Goal: Information Seeking & Learning: Learn about a topic

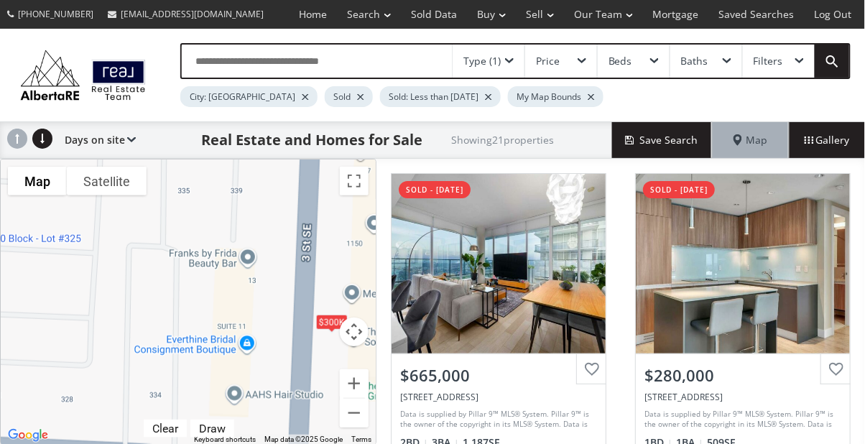
click at [500, 56] on div "Type (1)" at bounding box center [481, 61] width 37 height 10
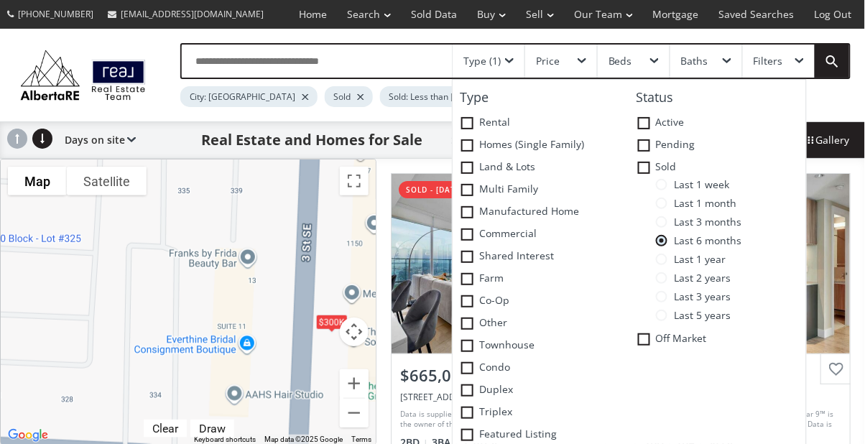
click at [665, 188] on span at bounding box center [661, 184] width 11 height 11
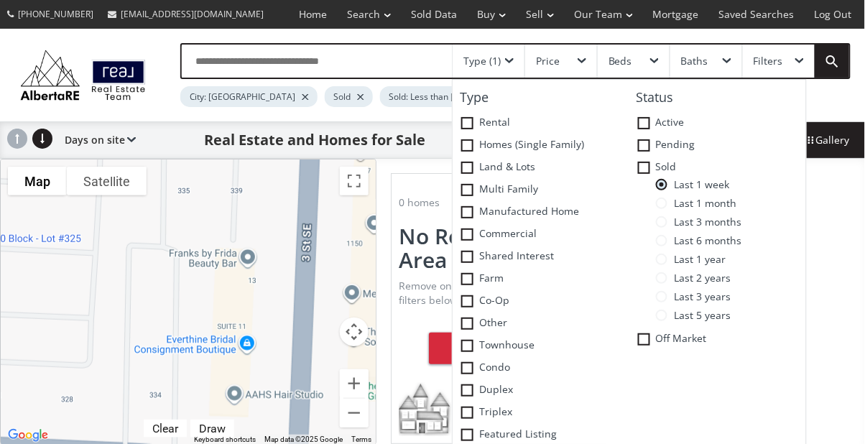
click at [806, 56] on div "Filters" at bounding box center [779, 61] width 72 height 33
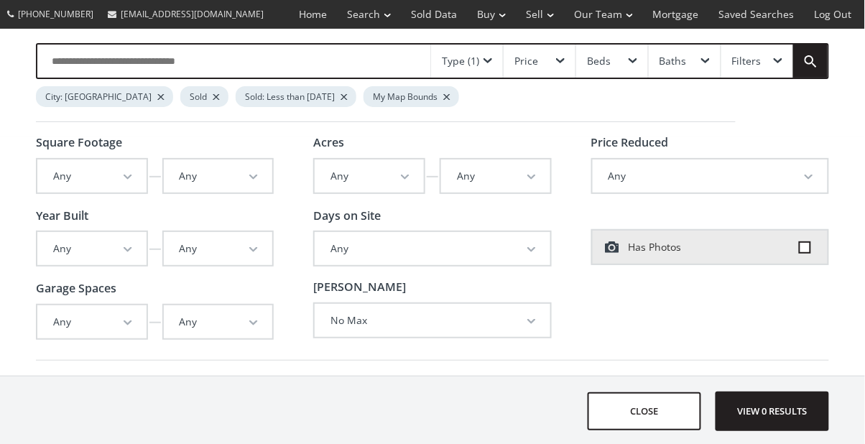
click at [772, 66] on div "Filters" at bounding box center [757, 61] width 72 height 33
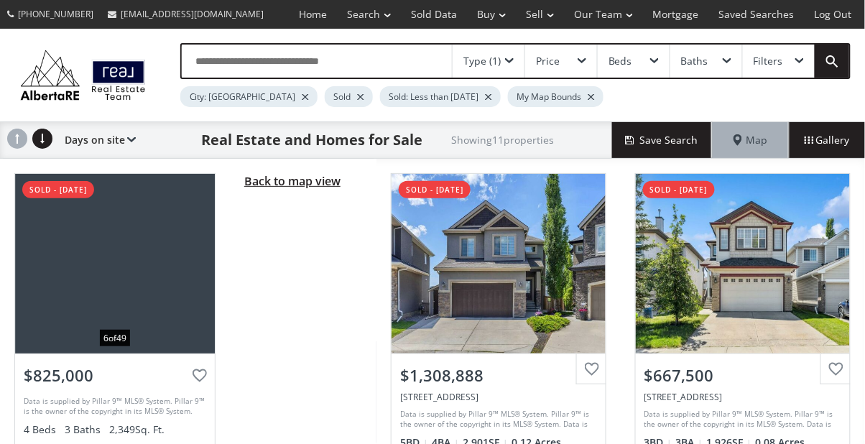
click at [276, 184] on span "Back to map view" at bounding box center [292, 181] width 96 height 16
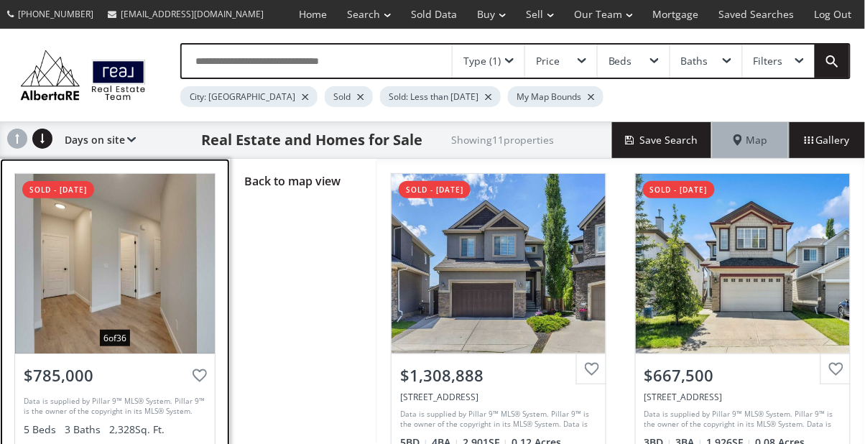
click at [161, 267] on div at bounding box center [115, 264] width 200 height 180
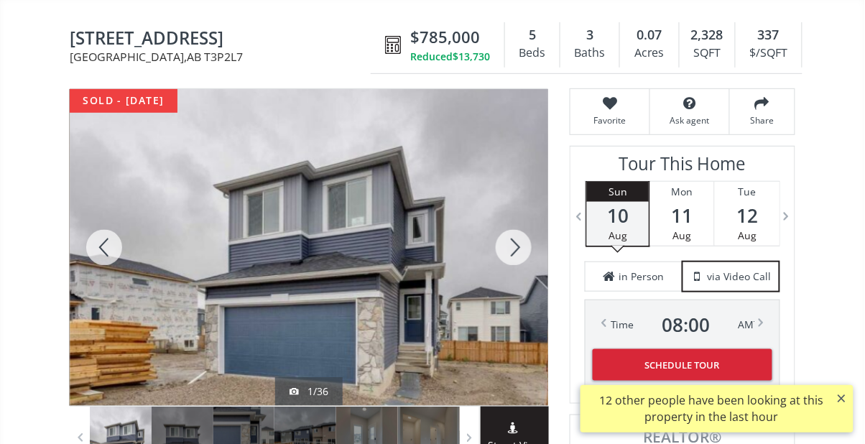
scroll to position [124, 0]
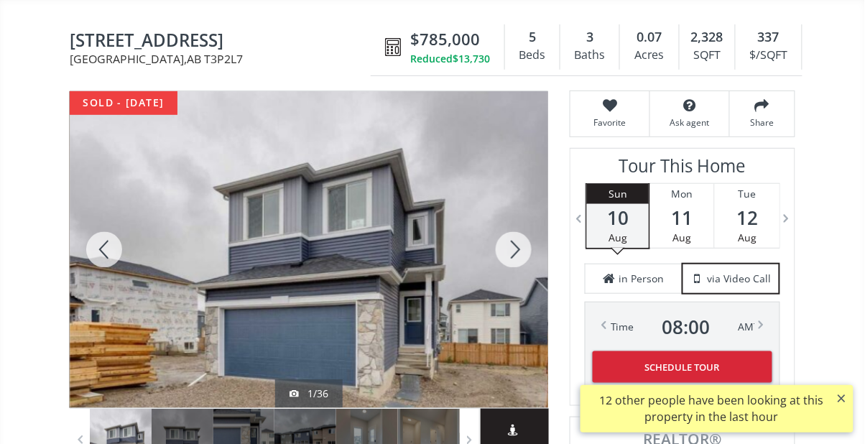
click at [521, 255] on div at bounding box center [513, 249] width 69 height 317
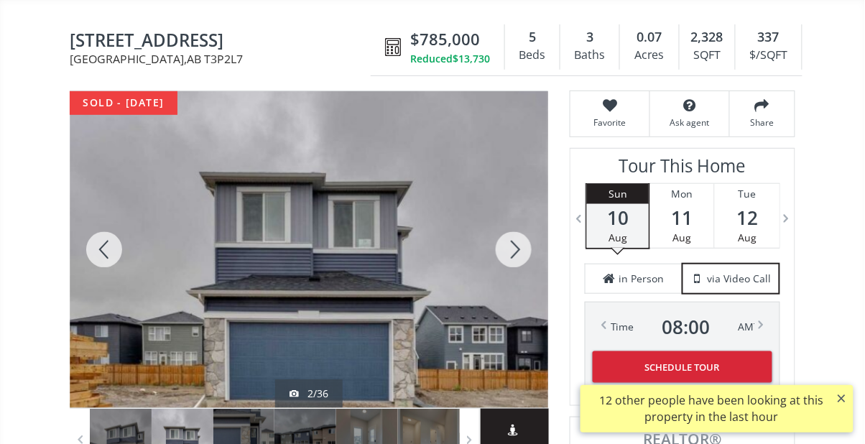
click at [507, 259] on div at bounding box center [513, 249] width 69 height 317
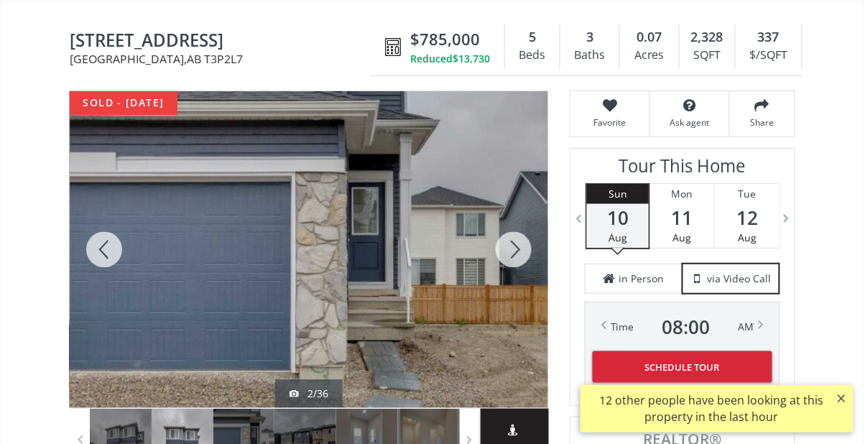
click at [511, 251] on div at bounding box center [513, 249] width 69 height 317
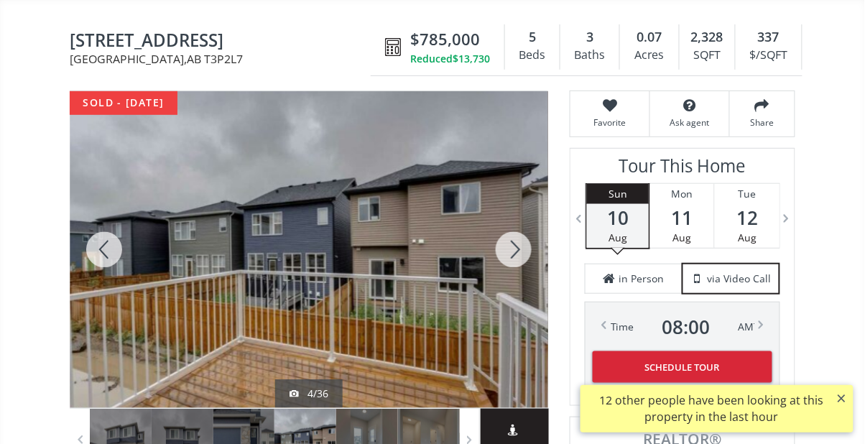
click at [514, 253] on div at bounding box center [513, 249] width 69 height 317
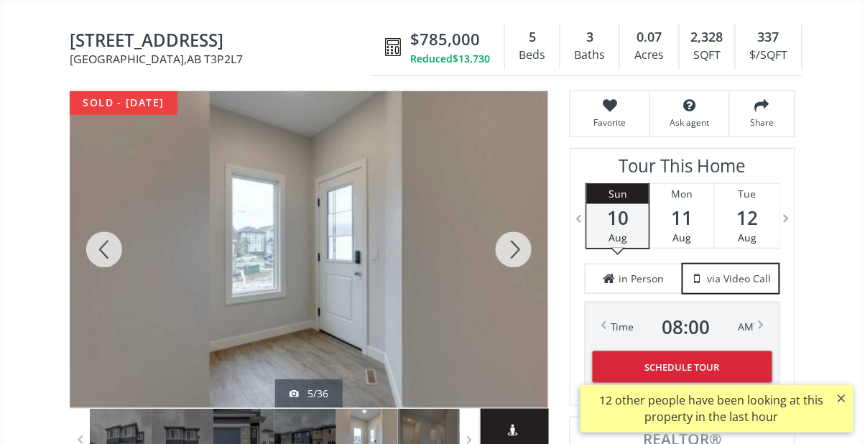
click at [510, 253] on div at bounding box center [513, 249] width 69 height 317
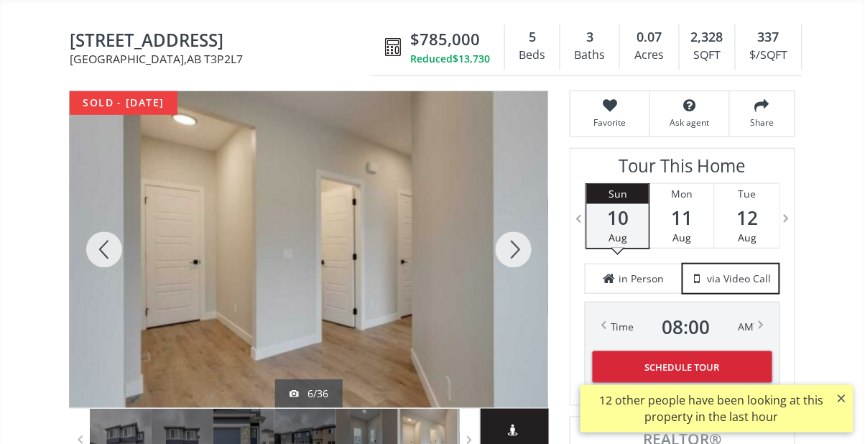
click at [103, 247] on div at bounding box center [104, 249] width 69 height 317
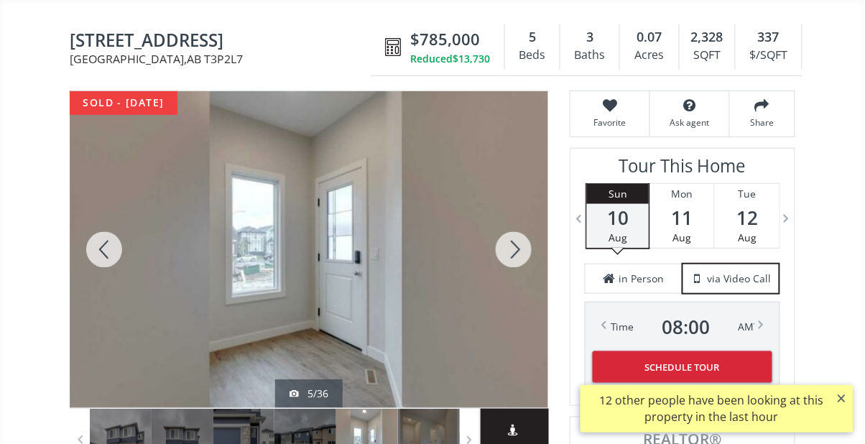
click at [96, 243] on div at bounding box center [104, 249] width 69 height 317
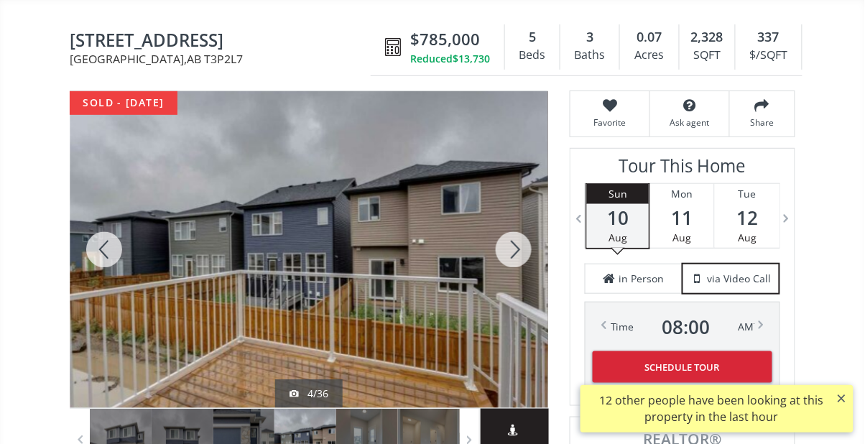
click at [513, 255] on div at bounding box center [513, 249] width 69 height 317
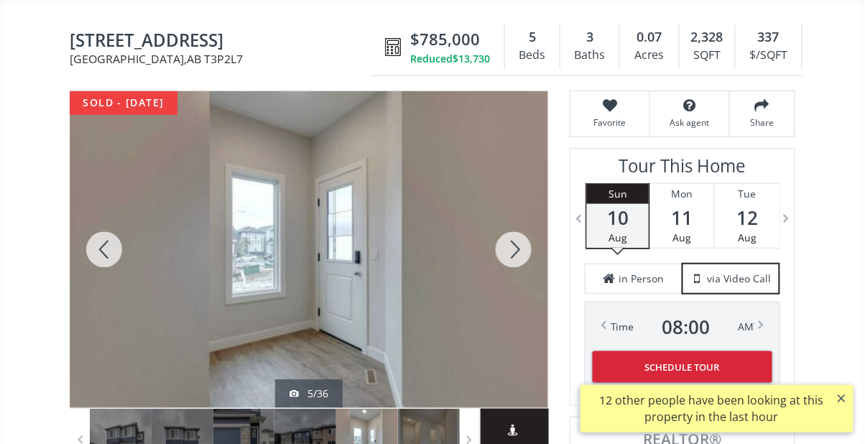
click at [514, 254] on div at bounding box center [513, 249] width 69 height 317
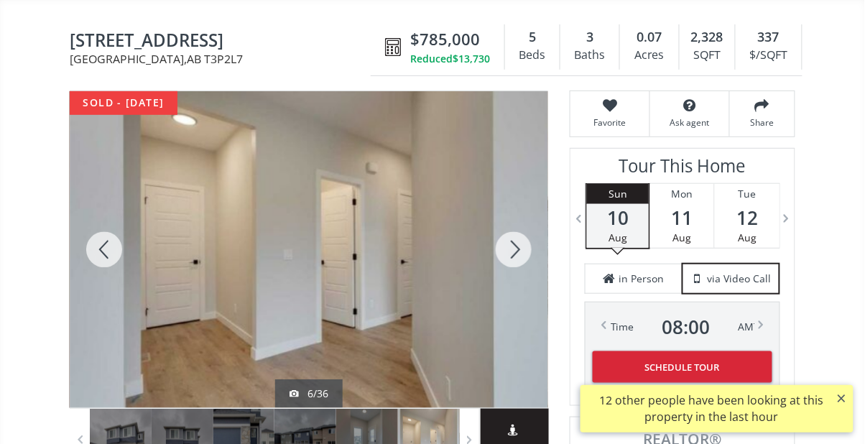
click at [517, 253] on div at bounding box center [513, 249] width 69 height 317
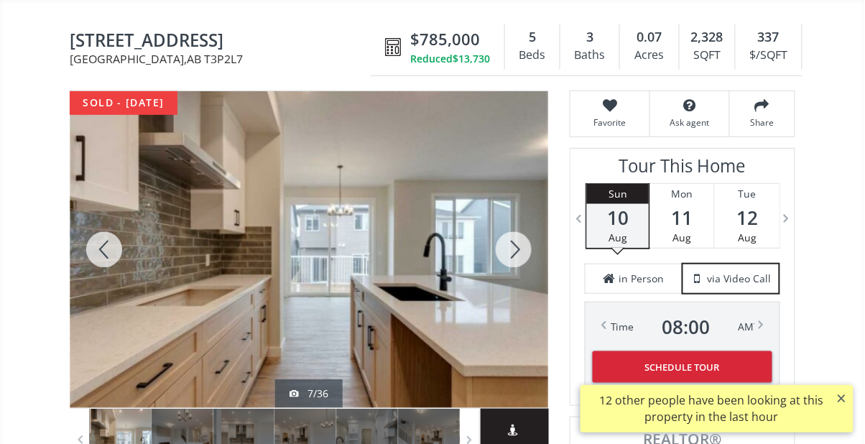
click at [535, 250] on div at bounding box center [513, 249] width 69 height 317
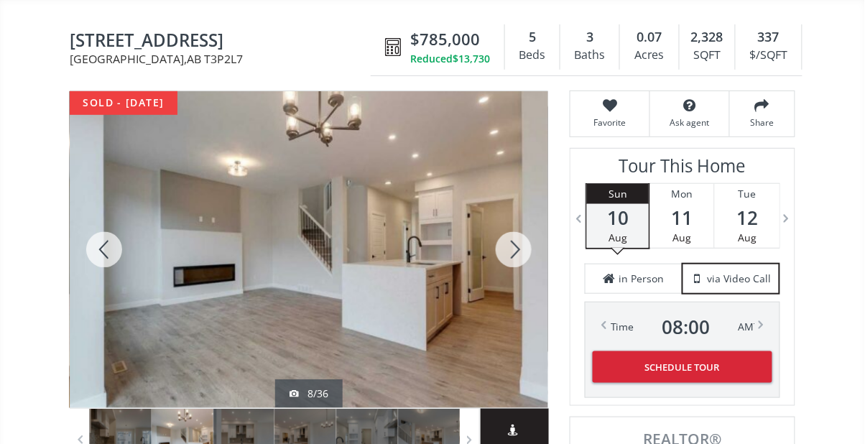
click at [516, 248] on div at bounding box center [513, 249] width 69 height 317
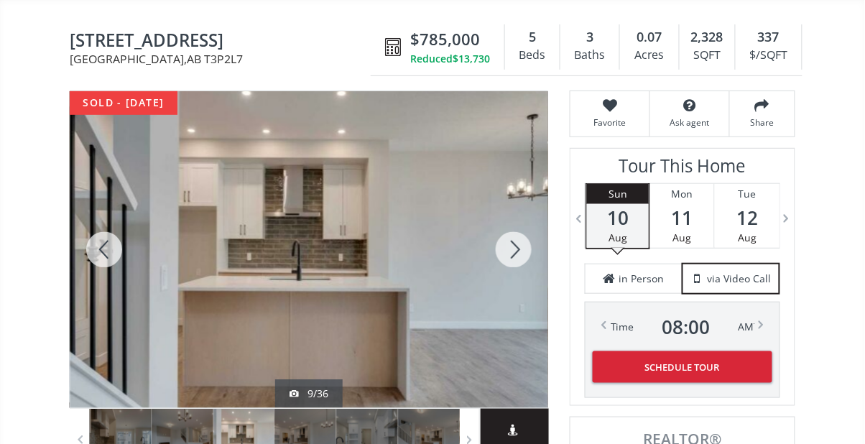
click at [108, 249] on div at bounding box center [104, 249] width 69 height 317
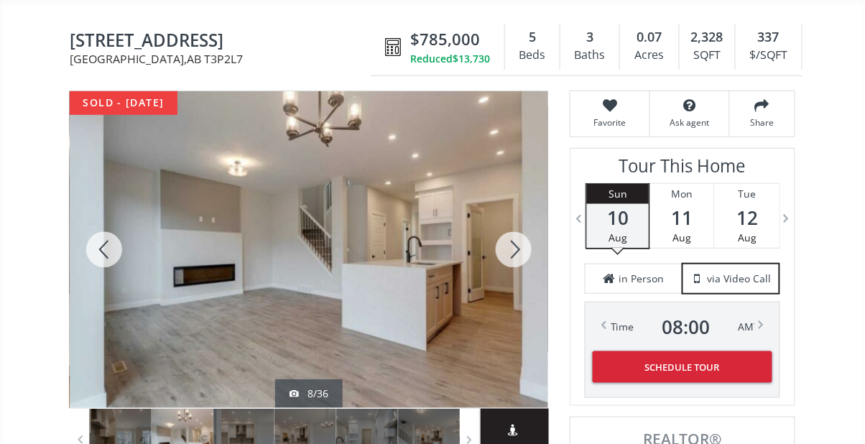
click at [521, 254] on div at bounding box center [513, 249] width 69 height 317
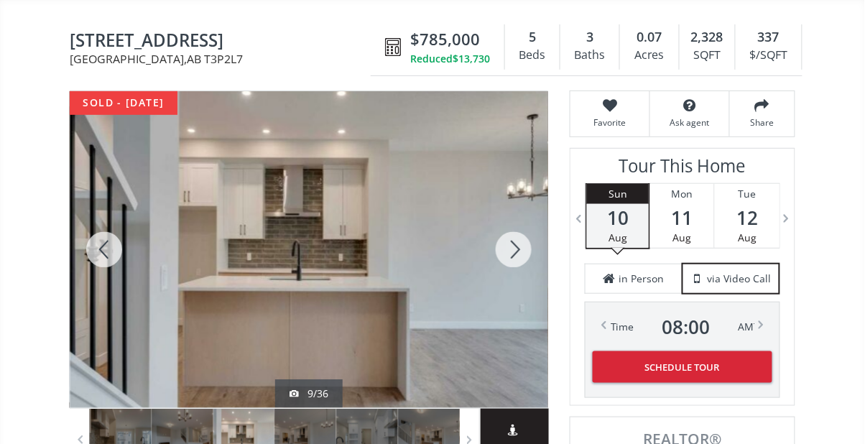
click at [519, 251] on div at bounding box center [513, 249] width 69 height 317
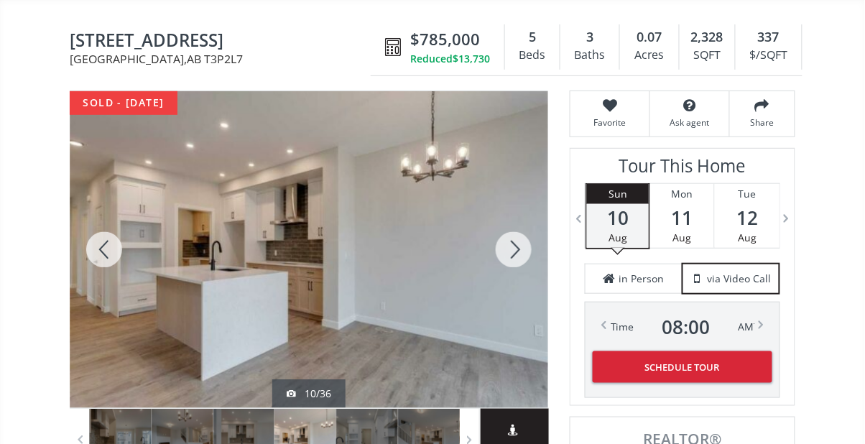
click at [516, 253] on div at bounding box center [513, 249] width 69 height 317
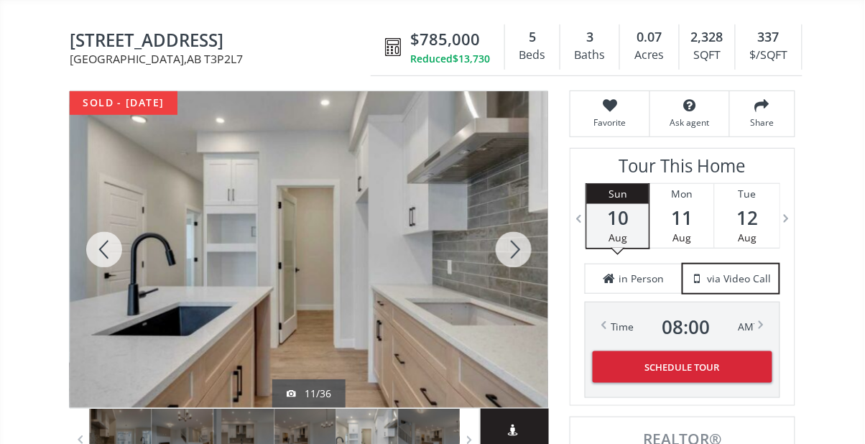
click at [519, 253] on div at bounding box center [513, 249] width 69 height 317
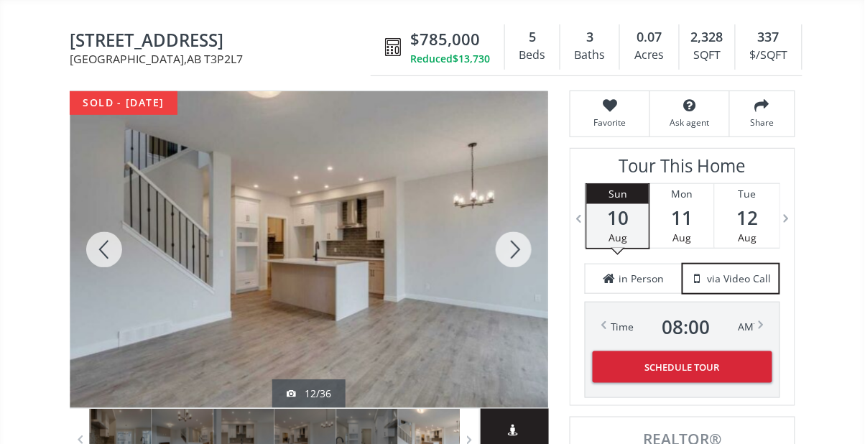
click at [109, 248] on div at bounding box center [104, 249] width 69 height 317
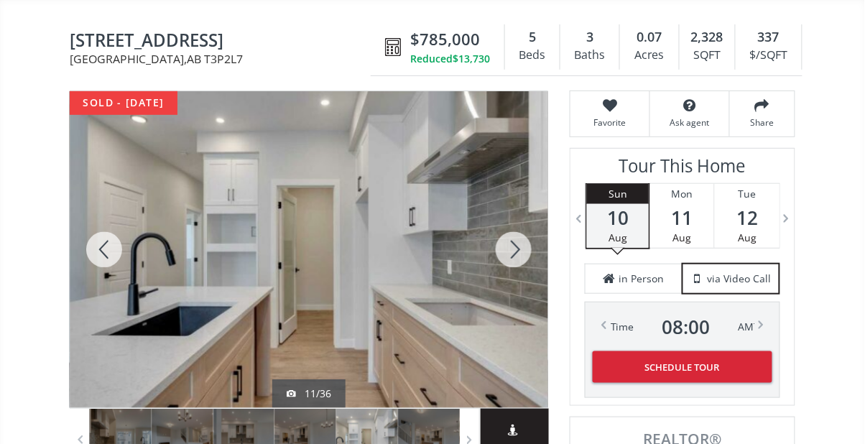
click at [511, 245] on div at bounding box center [513, 249] width 69 height 317
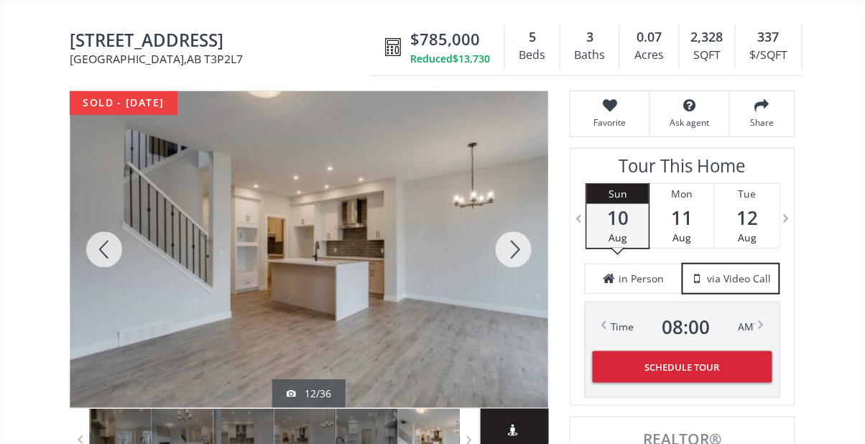
click at [517, 253] on div at bounding box center [513, 249] width 69 height 317
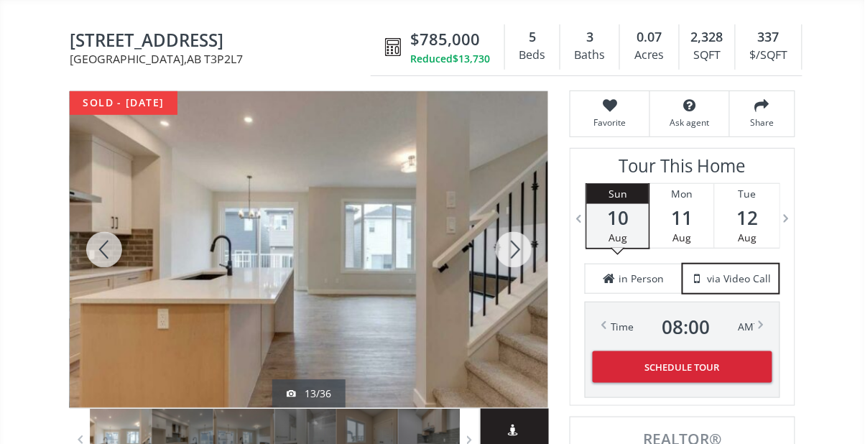
click at [520, 259] on div at bounding box center [513, 249] width 69 height 317
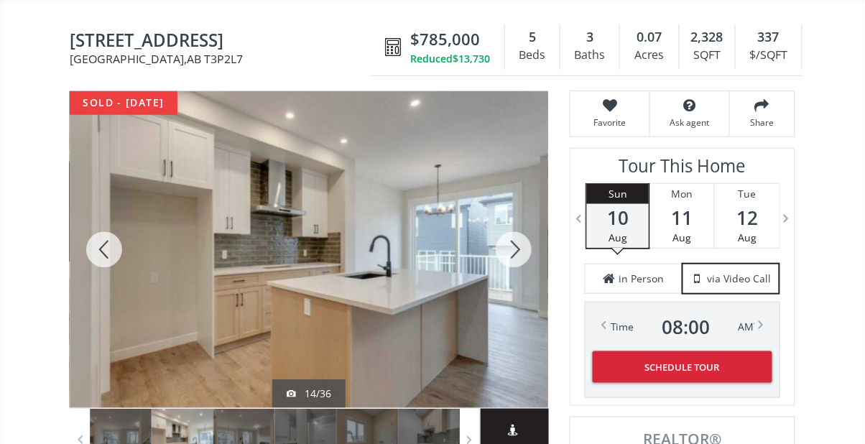
scroll to position [124, 0]
click at [96, 247] on div at bounding box center [104, 248] width 69 height 317
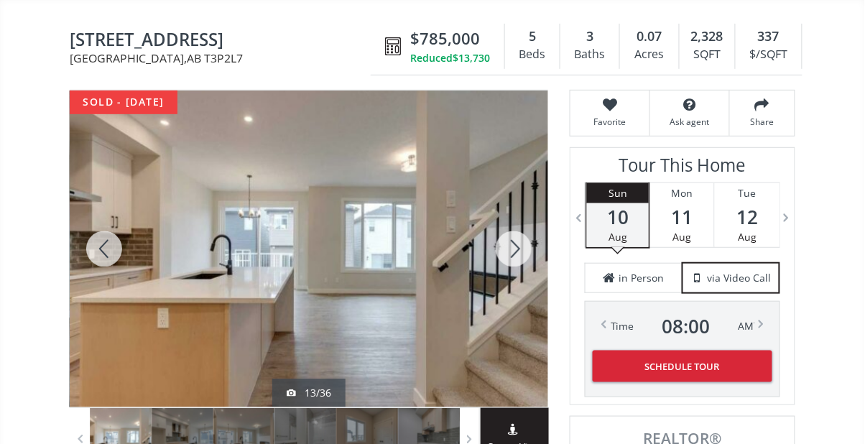
click at [517, 250] on div at bounding box center [513, 248] width 69 height 317
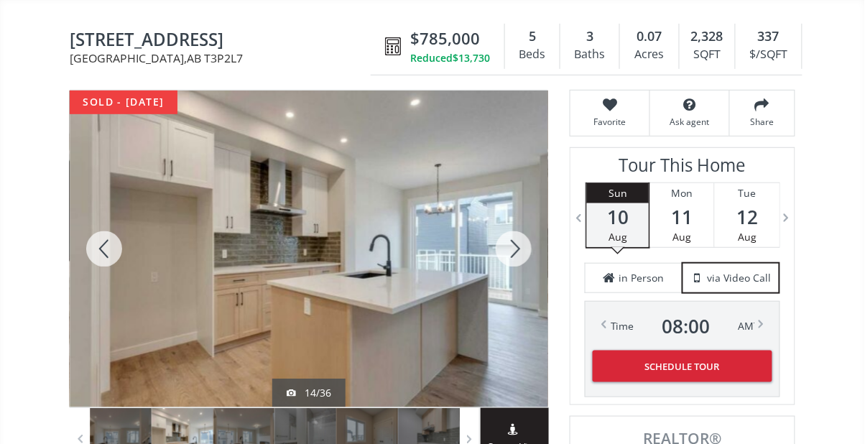
click at [111, 248] on div at bounding box center [104, 248] width 69 height 317
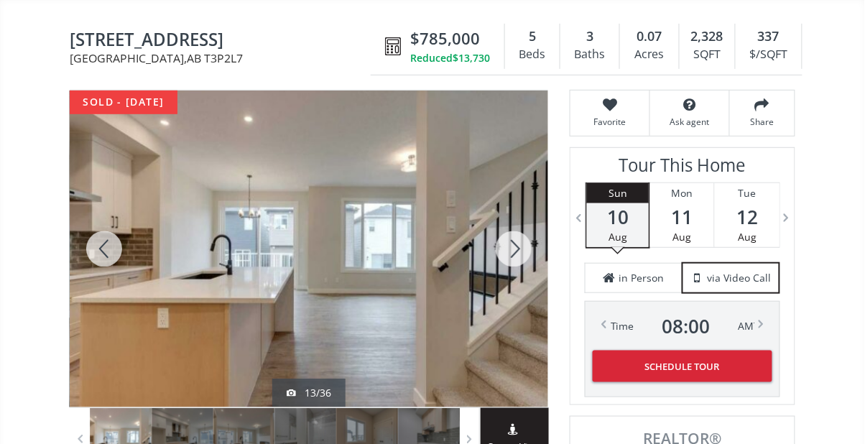
click at [517, 248] on div at bounding box center [513, 248] width 69 height 317
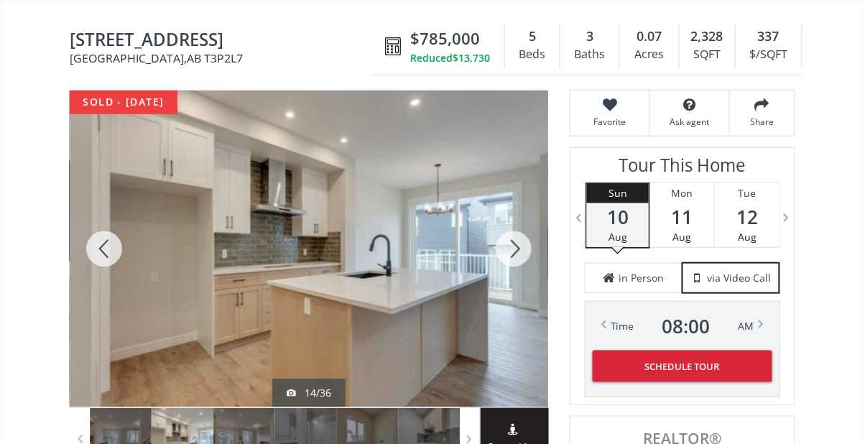
click at [517, 247] on div at bounding box center [513, 248] width 69 height 317
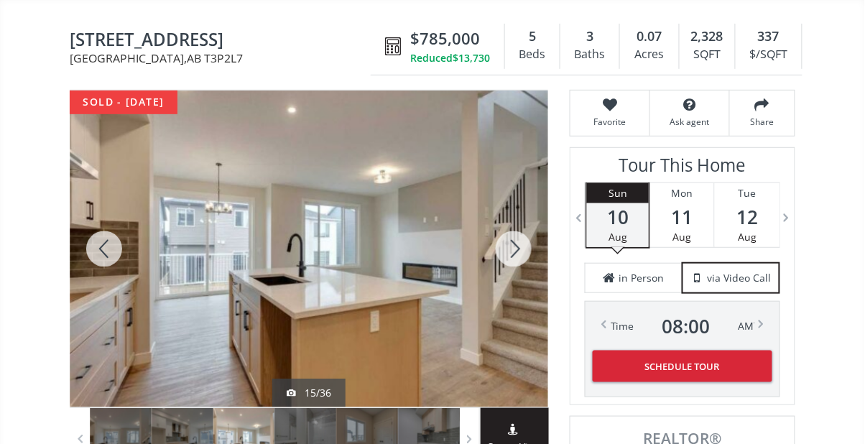
click at [523, 251] on div at bounding box center [513, 248] width 69 height 317
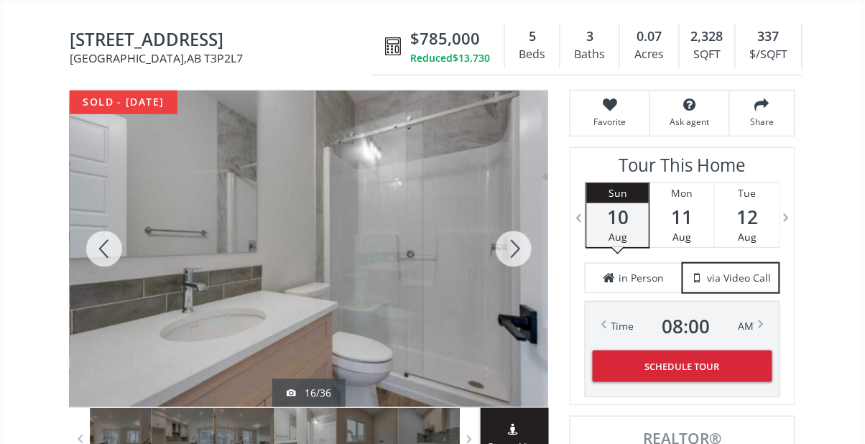
click at [520, 249] on div at bounding box center [513, 248] width 69 height 317
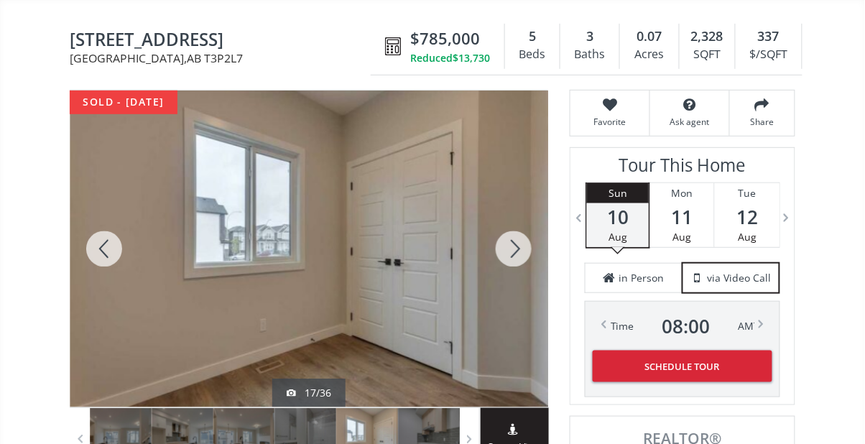
click at [519, 242] on div at bounding box center [513, 248] width 69 height 317
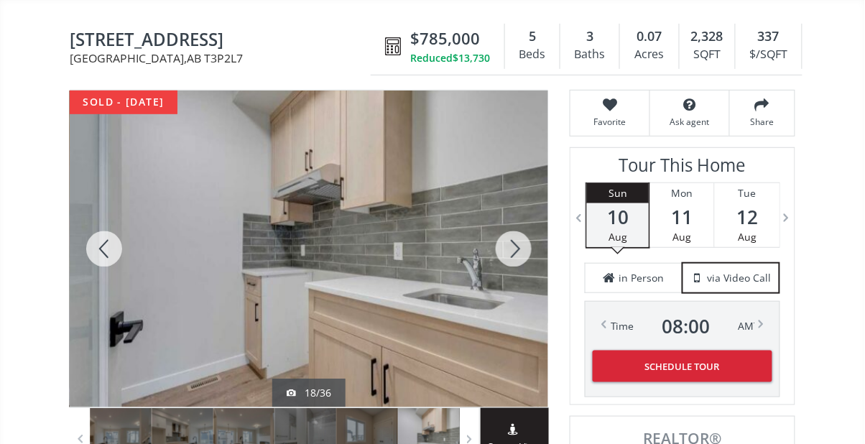
click at [511, 239] on div at bounding box center [513, 248] width 69 height 317
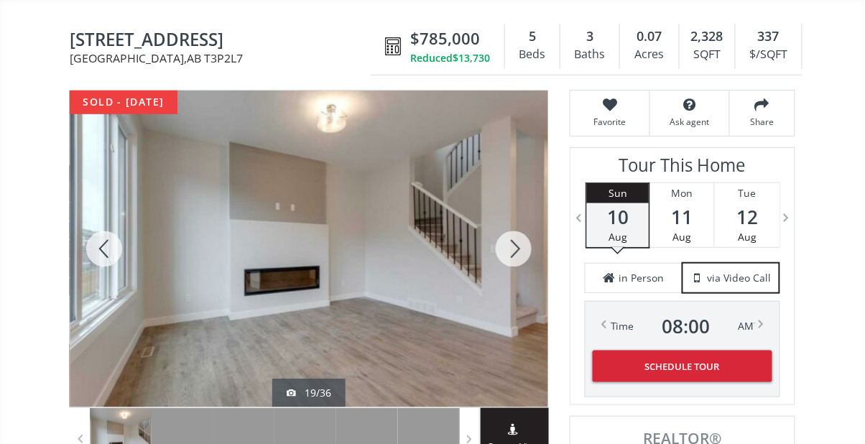
click at [520, 243] on div at bounding box center [513, 248] width 69 height 317
